Goal: Task Accomplishment & Management: Use online tool/utility

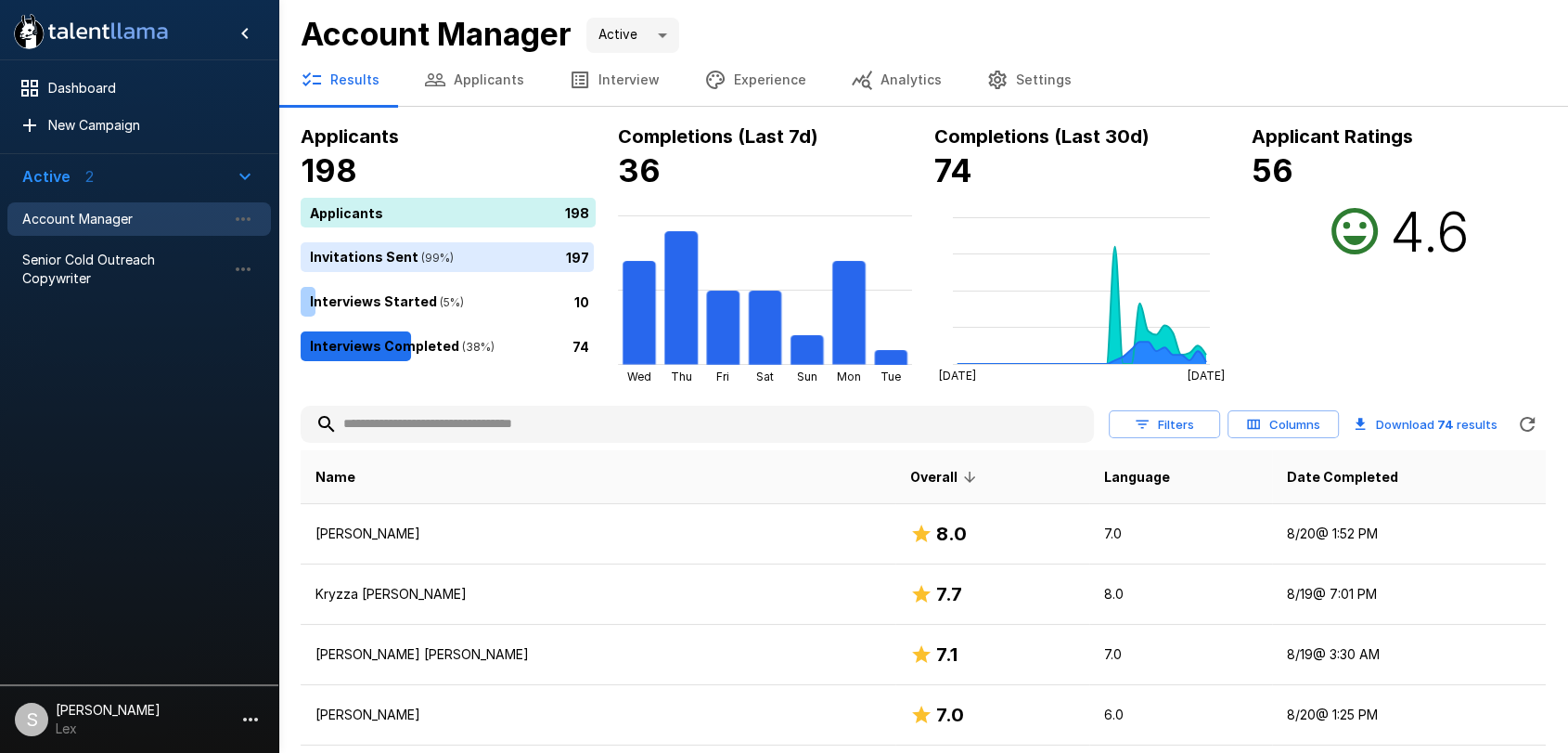
click at [483, 78] on button "Applicants" at bounding box center [474, 80] width 145 height 52
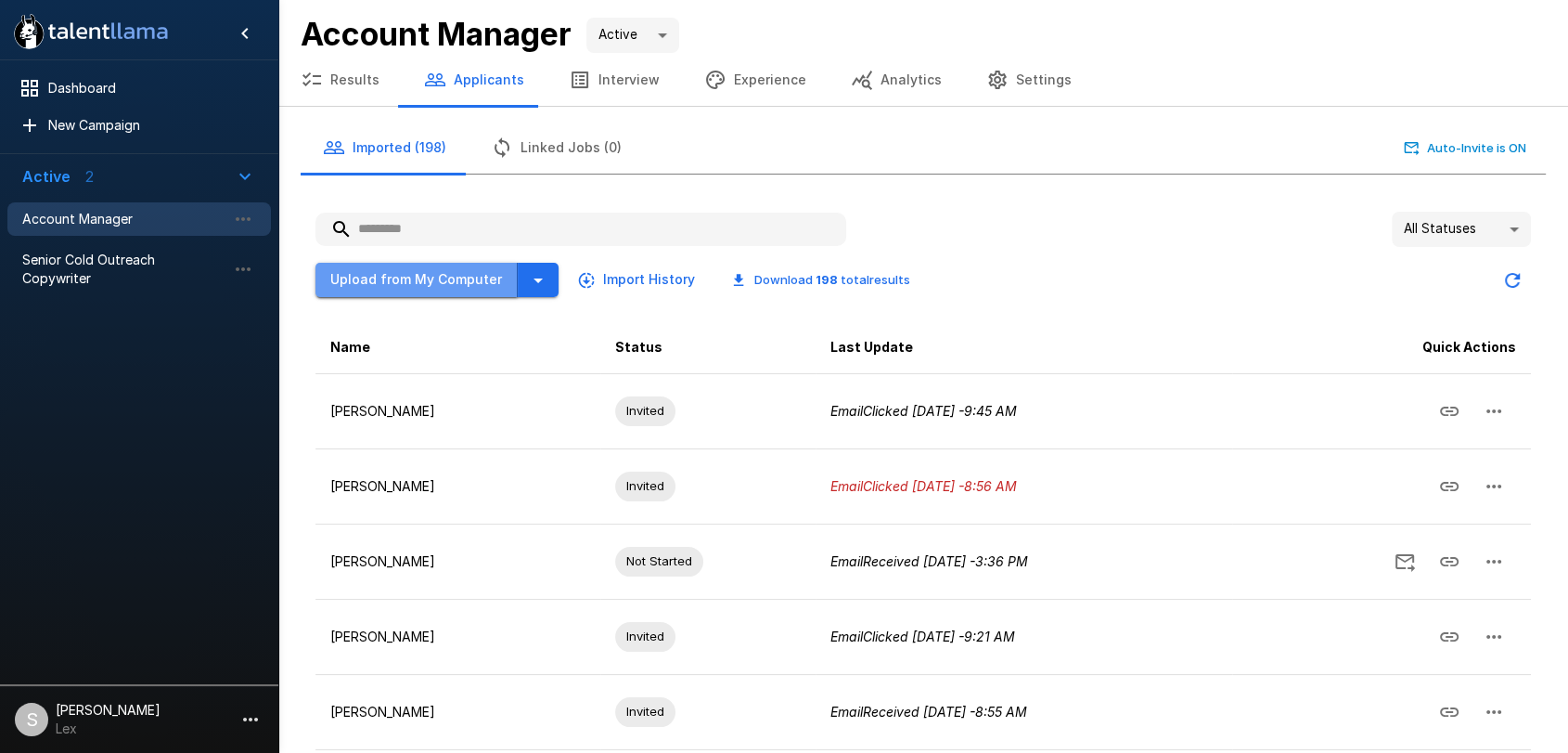
click at [438, 284] on button "Upload from My Computer" at bounding box center [416, 280] width 202 height 34
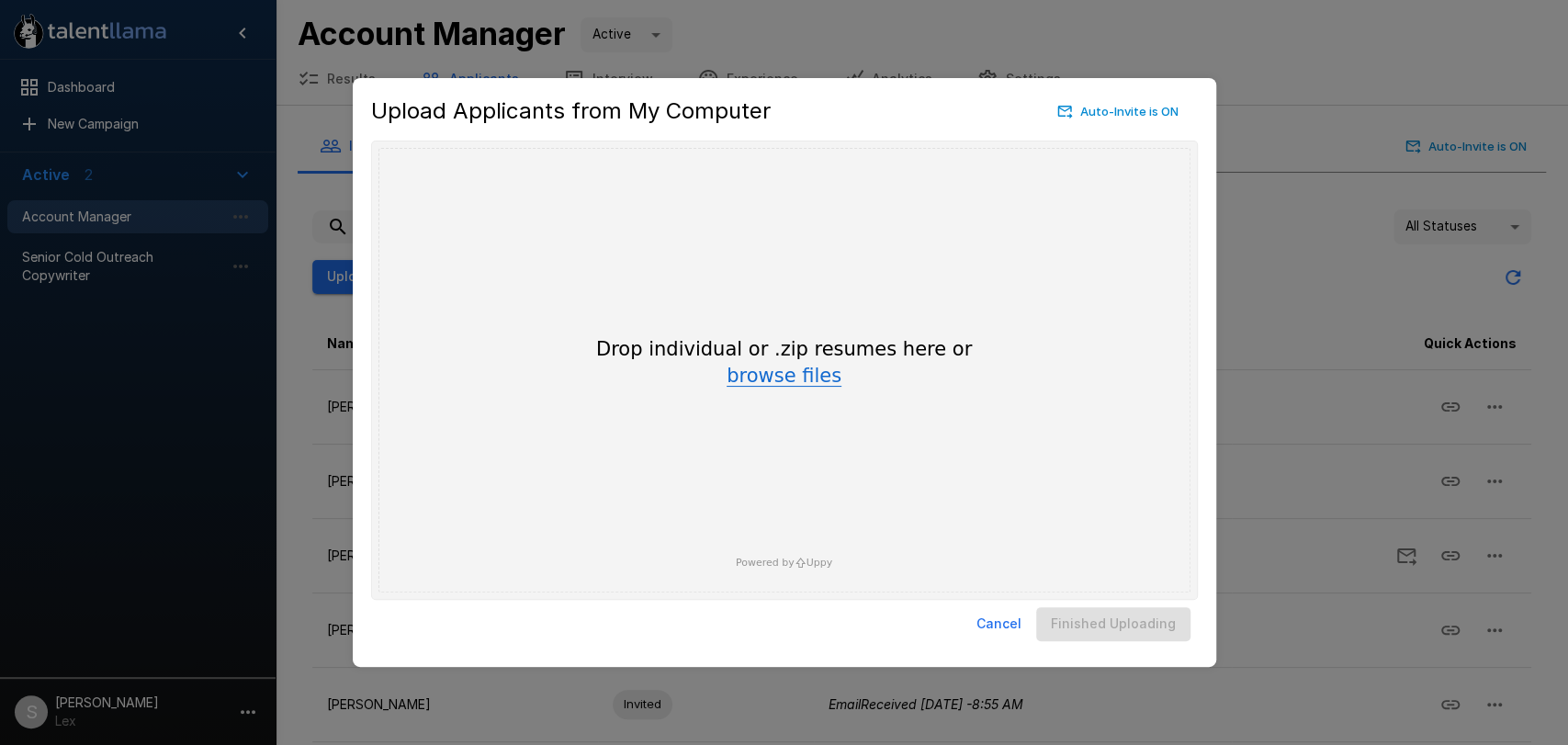
click at [748, 369] on button "browse files" at bounding box center [784, 376] width 115 height 20
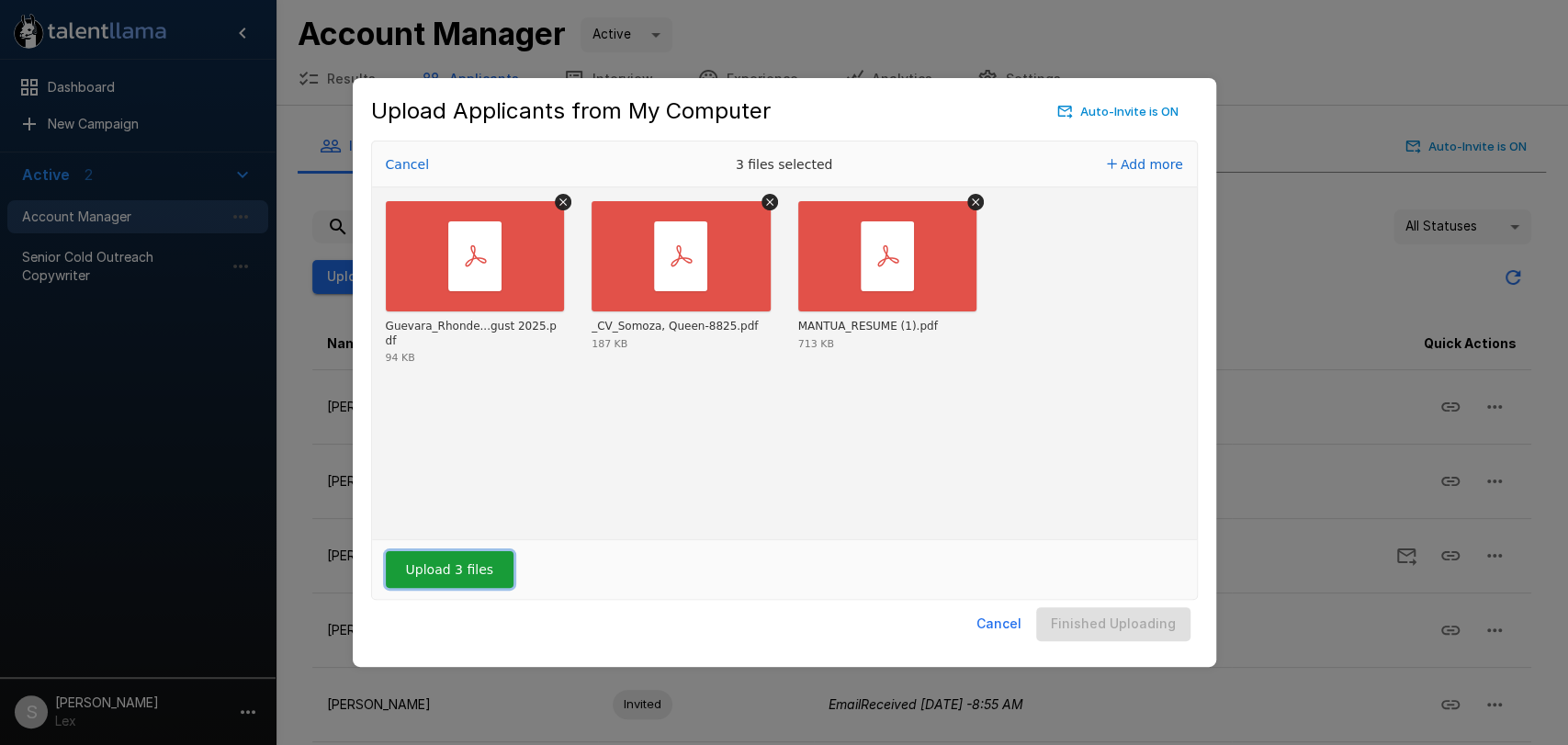
click at [456, 576] on button "Upload 3 files" at bounding box center [449, 569] width 128 height 37
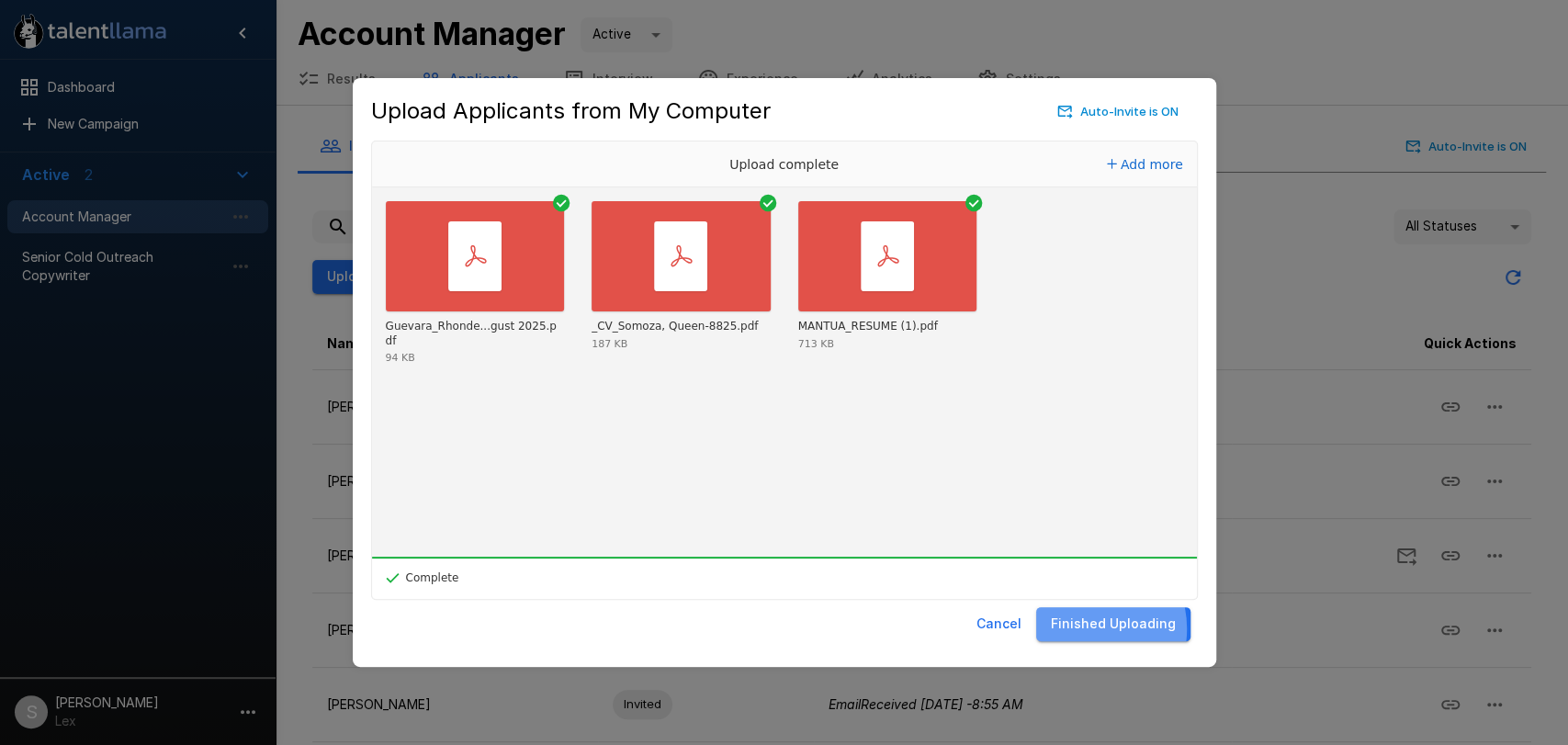
click at [1086, 628] on button "Finished Uploading" at bounding box center [1114, 623] width 154 height 34
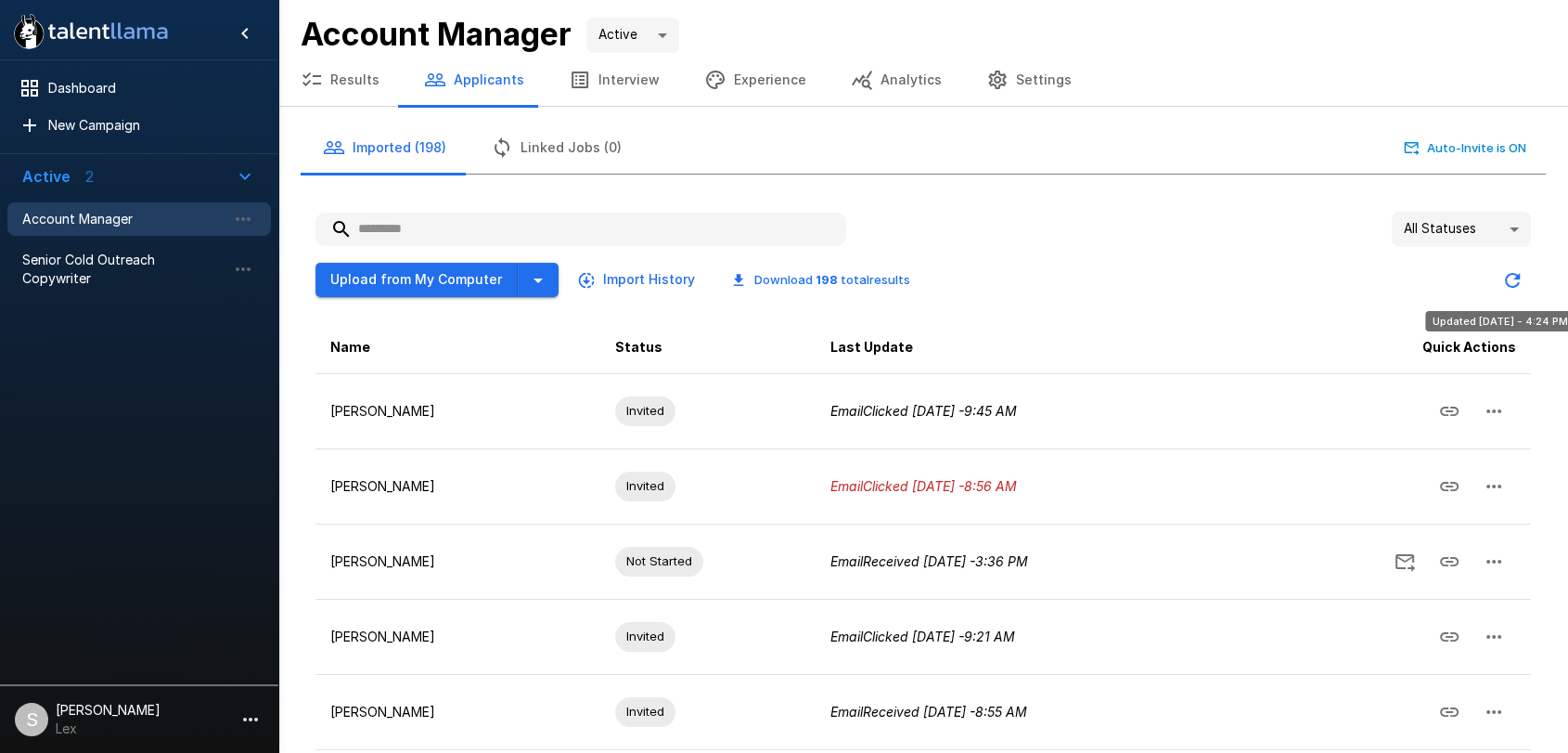
click at [1507, 277] on icon "Updated Today - 4:24 PM" at bounding box center [1512, 280] width 15 height 15
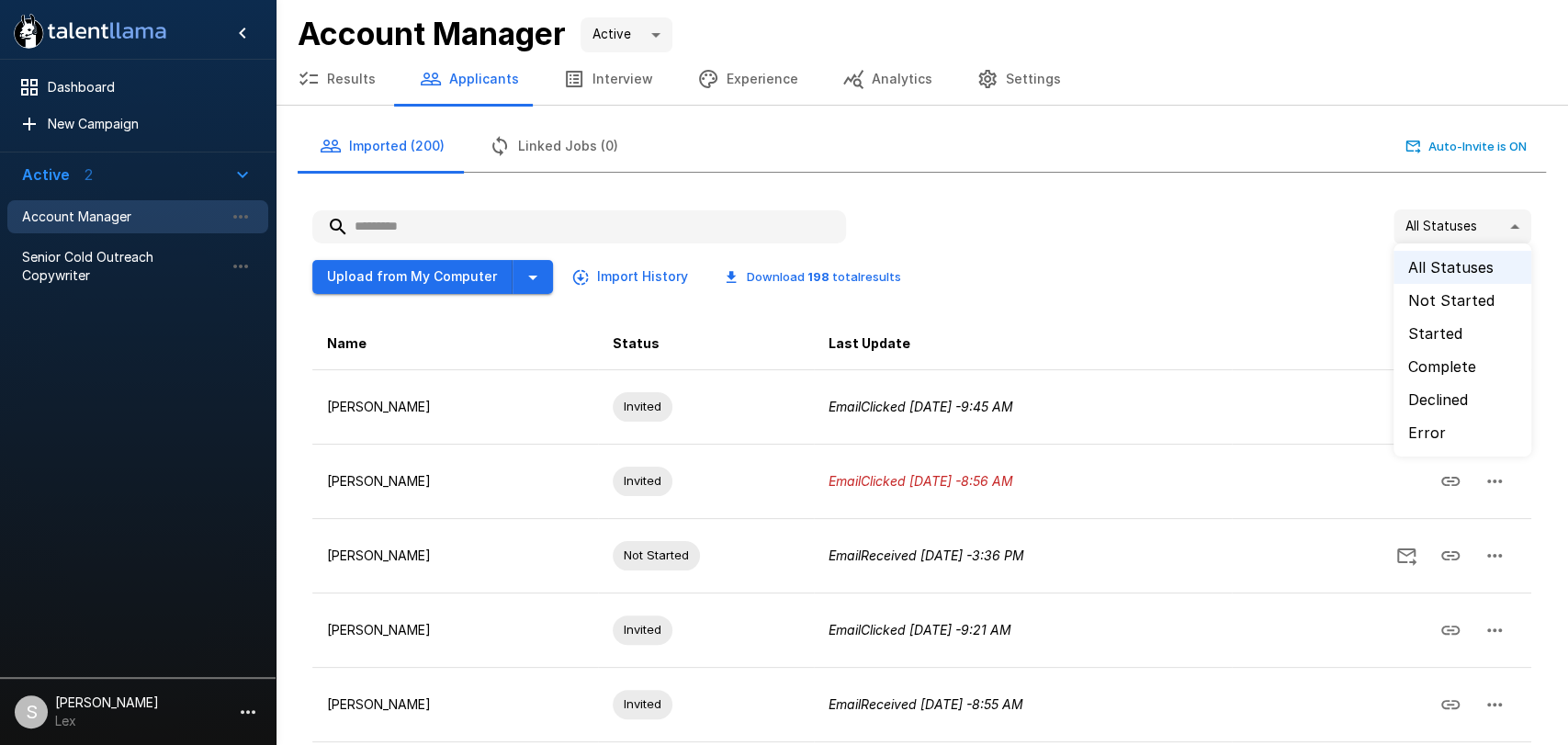
click at [1492, 229] on body ".st0{fill:#FFFFFF;} .st1{fill:#76a4ed;} Dashboard New Campaign Active 2 Account…" at bounding box center [792, 372] width 1584 height 745
click at [1420, 426] on li "Error" at bounding box center [1462, 431] width 138 height 33
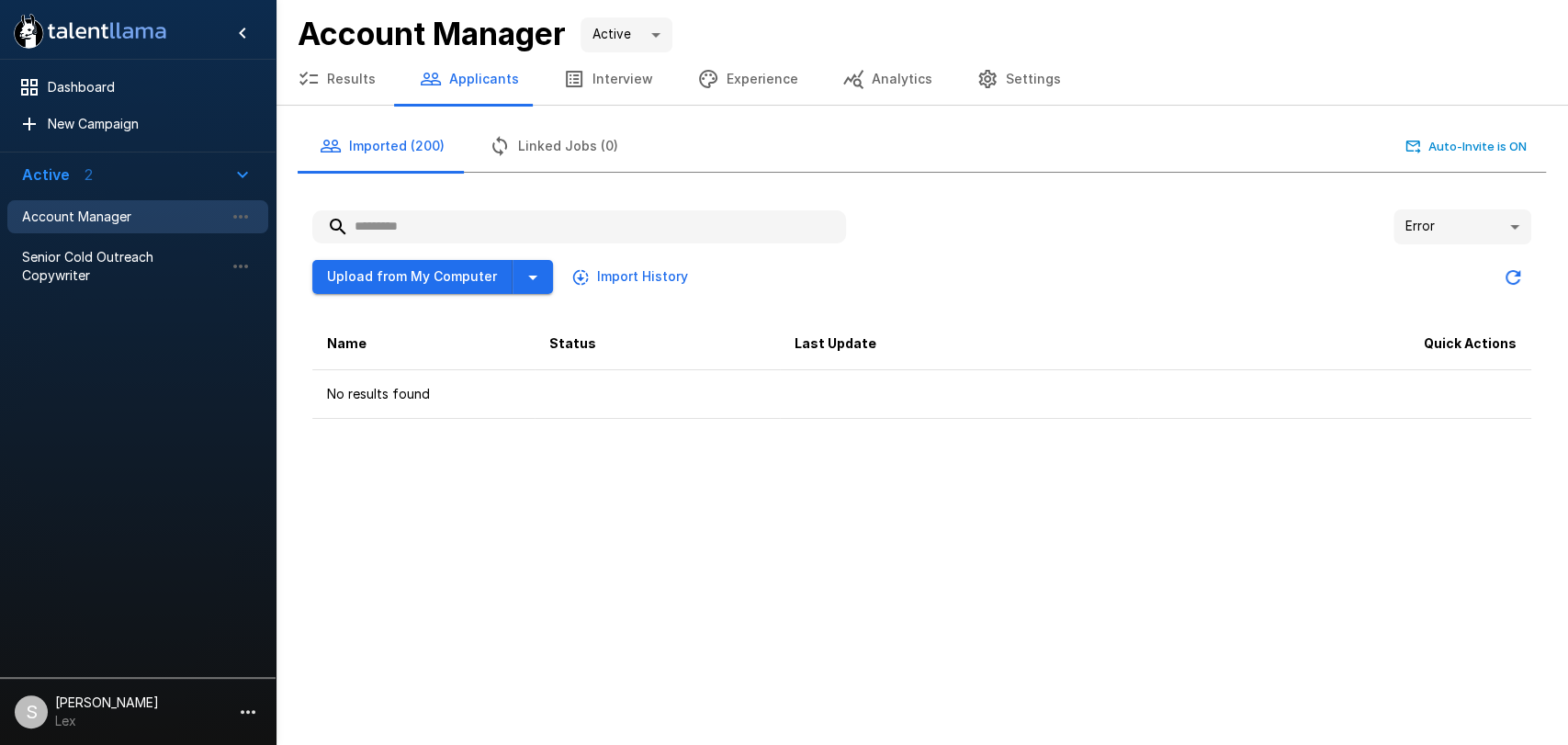
click at [1497, 226] on body ".st0{fill:#FFFFFF;} .st1{fill:#76a4ed;} Dashboard New Campaign Active 2 Account…" at bounding box center [784, 372] width 1568 height 745
click at [1467, 260] on li "All Statuses" at bounding box center [1462, 266] width 138 height 33
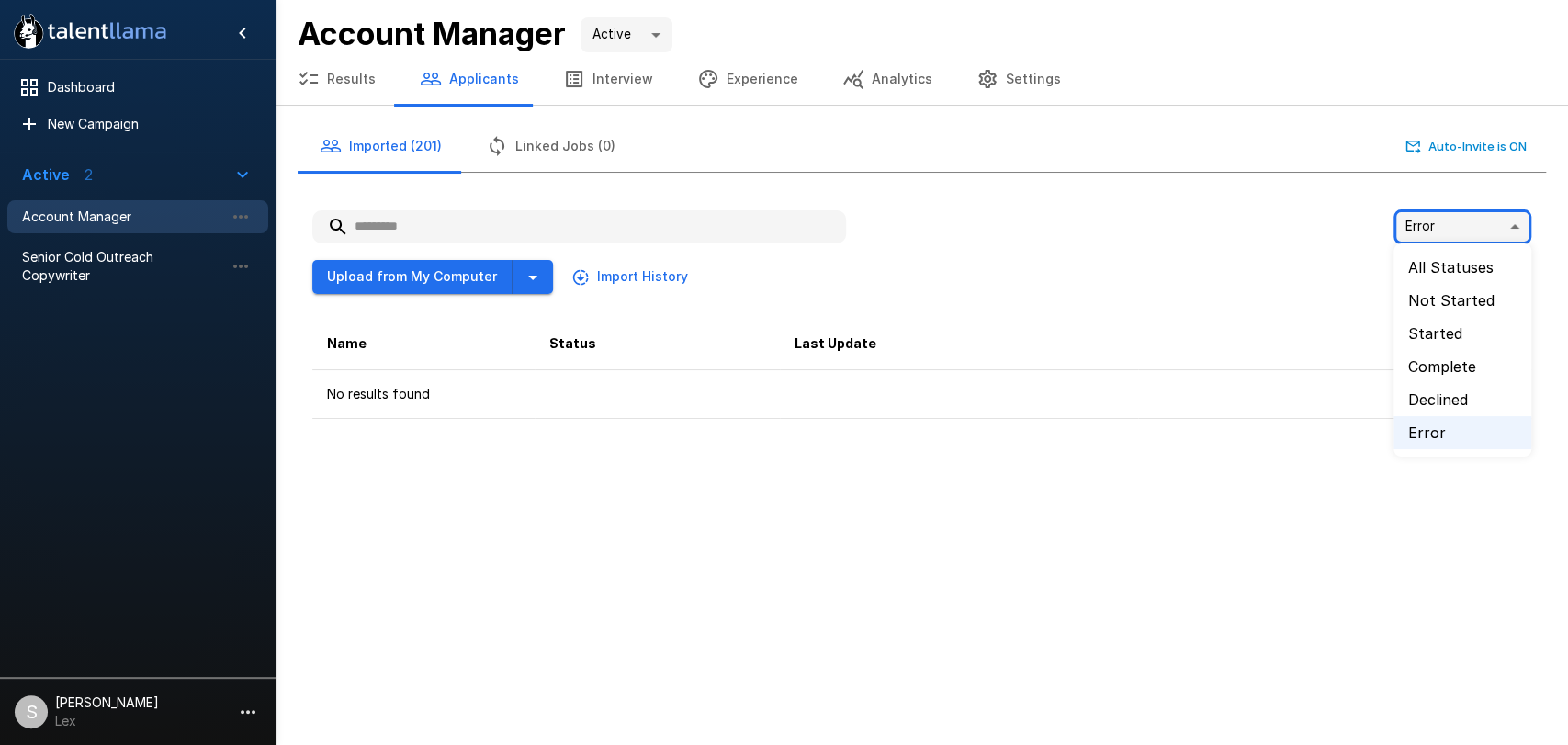
type input "**"
